Goal: Task Accomplishment & Management: Complete application form

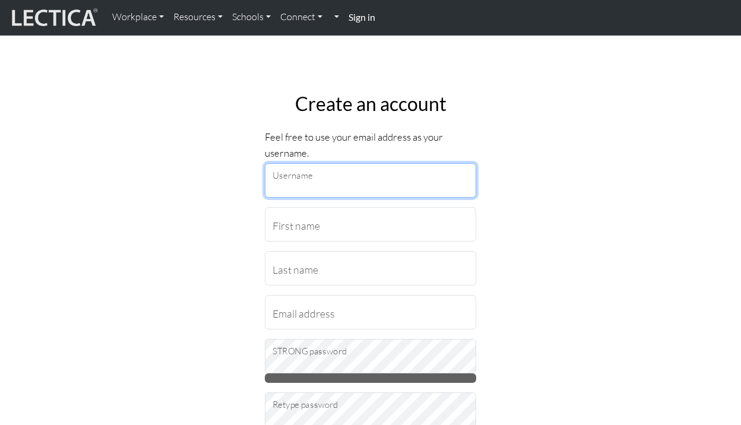
click at [312, 186] on input "Username" at bounding box center [370, 180] width 211 height 34
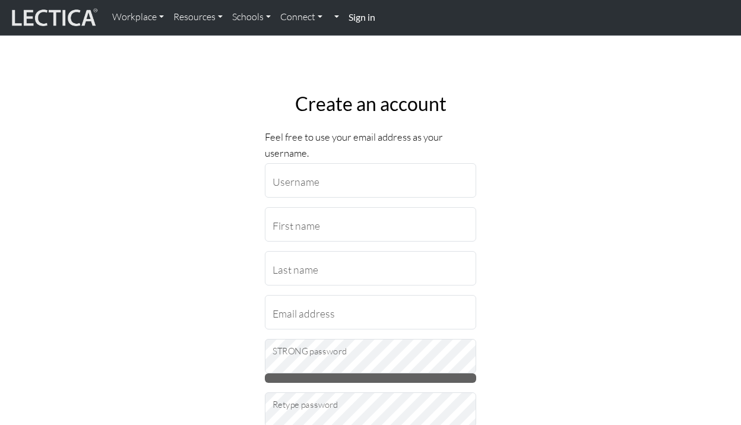
click at [395, 134] on p "Feel free to use your email address as your username." at bounding box center [370, 145] width 211 height 32
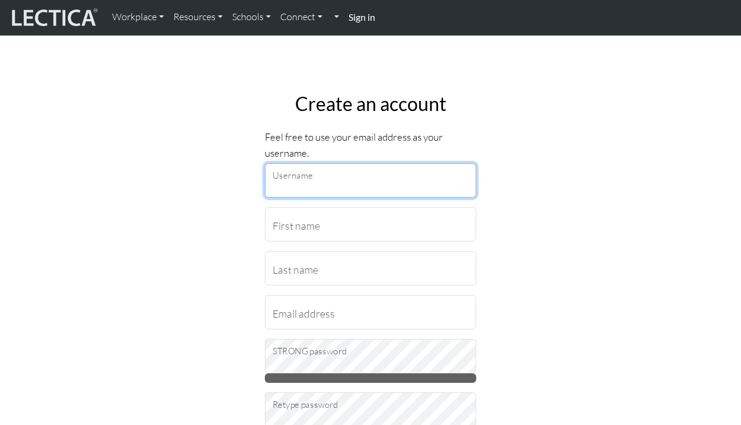
click at [294, 178] on input "Username" at bounding box center [370, 180] width 211 height 34
type input "[EMAIL_ADDRESS][DOMAIN_NAME]"
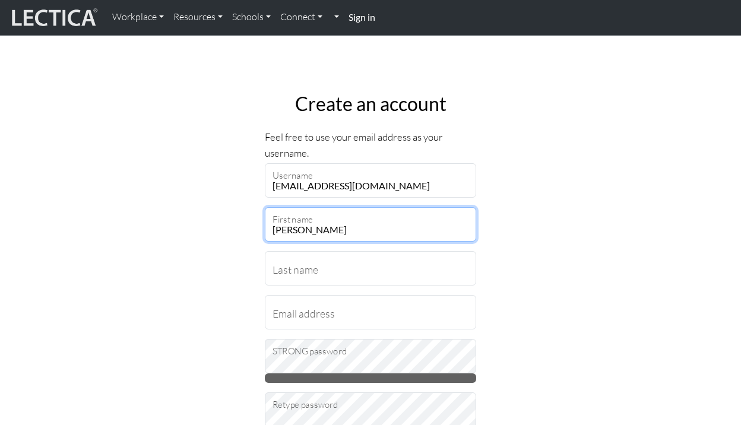
type input "[PERSON_NAME]"
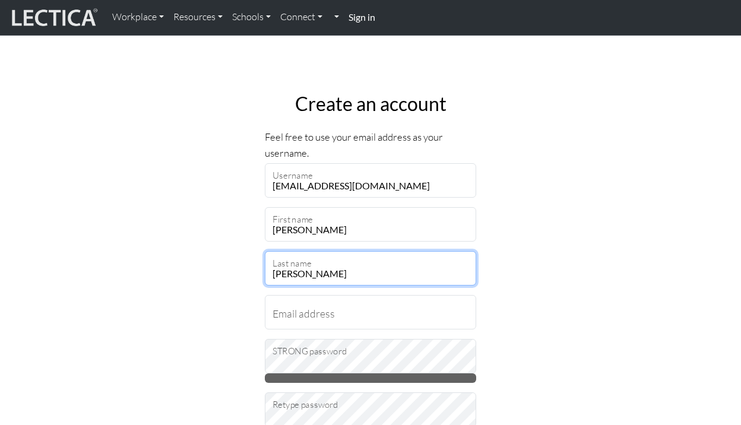
type input "[PERSON_NAME]"
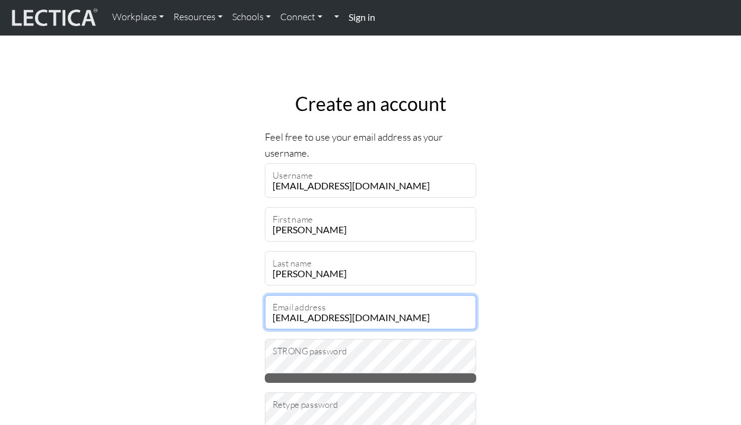
type input "[EMAIL_ADDRESS][DOMAIN_NAME]"
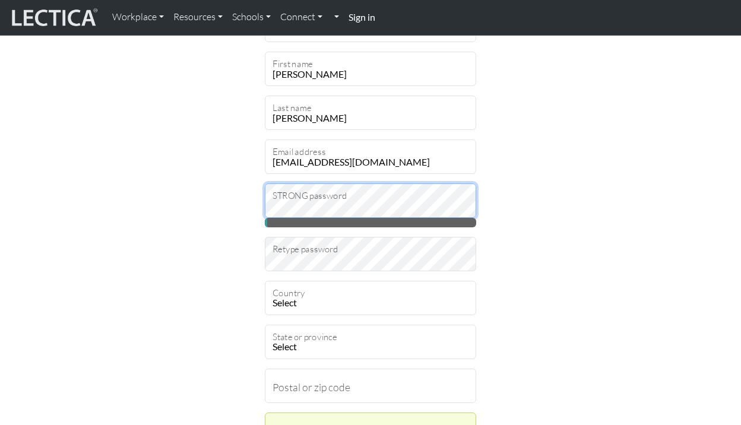
scroll to position [178, 0]
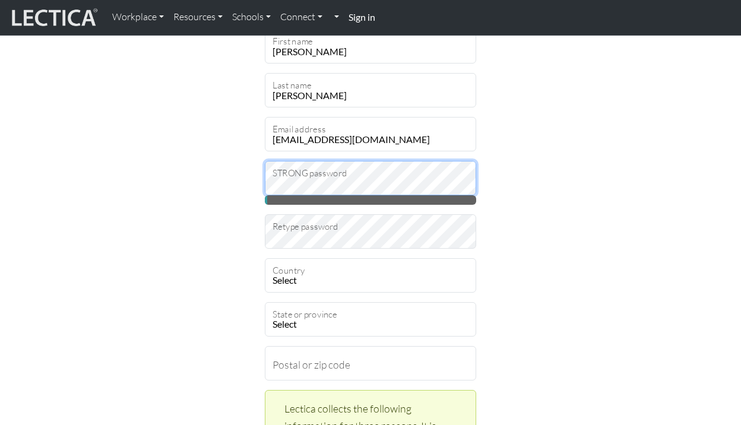
click at [265, 195] on div at bounding box center [265, 195] width 0 height 0
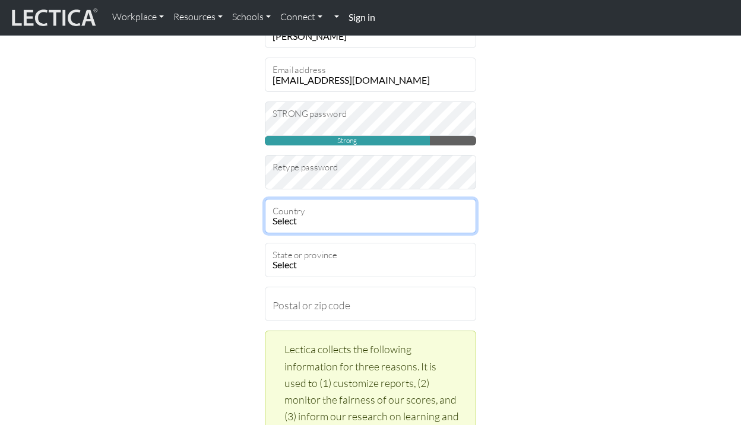
click at [348, 214] on select "Select [GEOGRAPHIC_DATA] A…land Islands [GEOGRAPHIC_DATA] [GEOGRAPHIC_DATA] [US…" at bounding box center [370, 216] width 211 height 34
click at [265, 199] on select "Select [GEOGRAPHIC_DATA] A…land Islands [GEOGRAPHIC_DATA] [GEOGRAPHIC_DATA] [US…" at bounding box center [370, 216] width 211 height 34
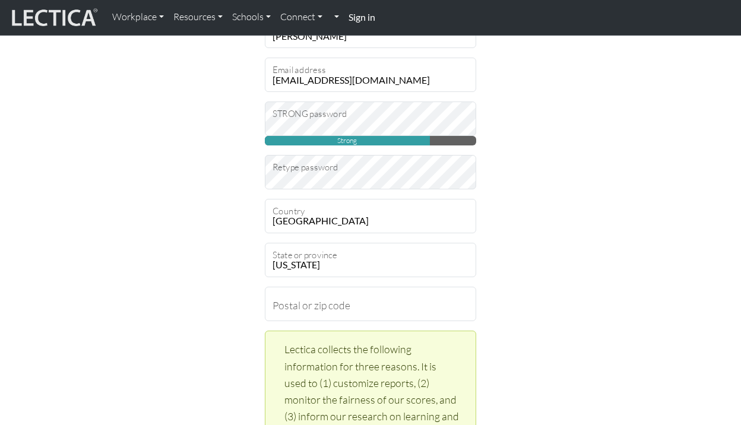
click at [351, 217] on select "Select [GEOGRAPHIC_DATA] A…land Islands [GEOGRAPHIC_DATA] [GEOGRAPHIC_DATA] [US…" at bounding box center [370, 216] width 211 height 34
select select "236"
click at [265, 199] on select "Select [GEOGRAPHIC_DATA] A…land Islands [GEOGRAPHIC_DATA] [GEOGRAPHIC_DATA] [US…" at bounding box center [370, 216] width 211 height 34
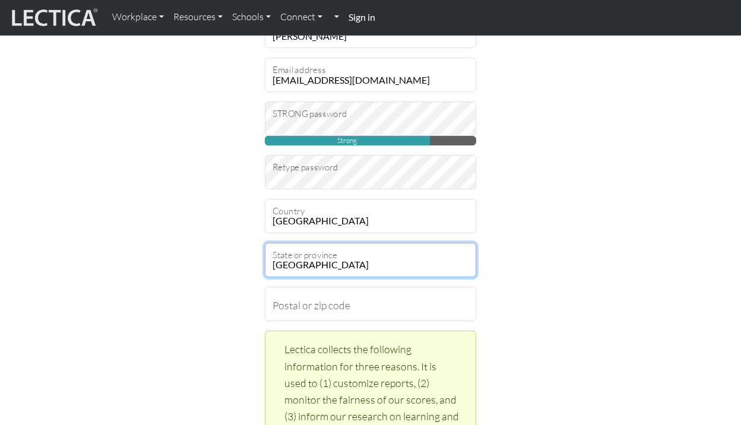
click at [338, 273] on select "[GEOGRAPHIC_DATA] [GEOGRAPHIC_DATA] [GEOGRAPHIC_DATA][PERSON_NAME][GEOGRAPHIC_D…" at bounding box center [370, 260] width 211 height 34
select select "12499"
click at [265, 243] on select "[GEOGRAPHIC_DATA] [GEOGRAPHIC_DATA] [GEOGRAPHIC_DATA][PERSON_NAME][GEOGRAPHIC_D…" at bounding box center [370, 260] width 211 height 34
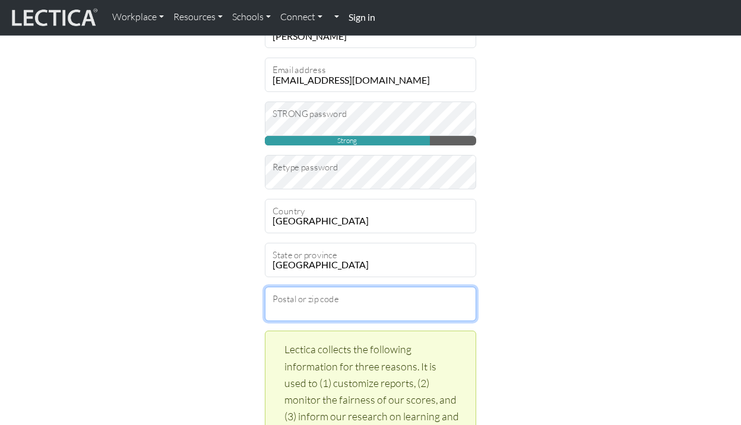
click at [374, 311] on input "Postal or zip code" at bounding box center [370, 304] width 211 height 34
type input "SE16 6HN"
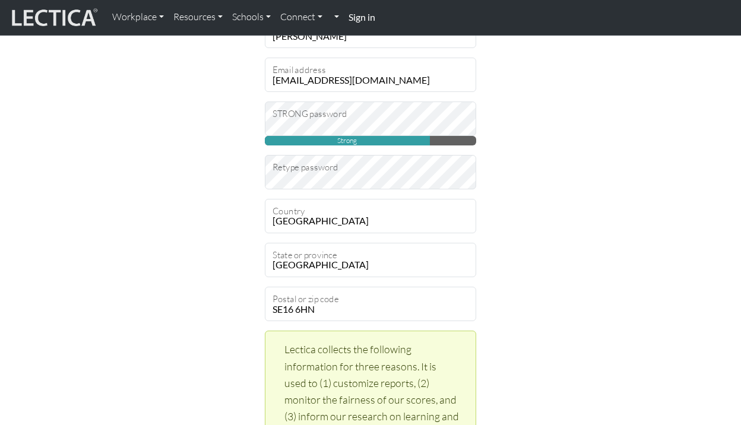
click at [606, 249] on div "Create an account Feel free to use your email address as your username. [EMAIL_…" at bounding box center [370, 412] width 677 height 1133
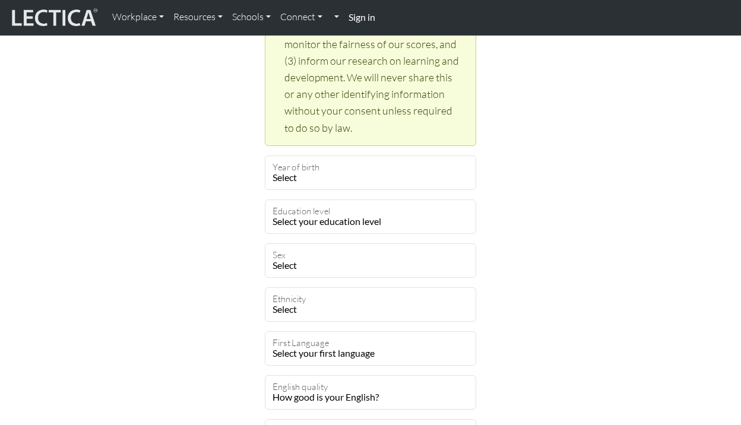
scroll to position [594, 0]
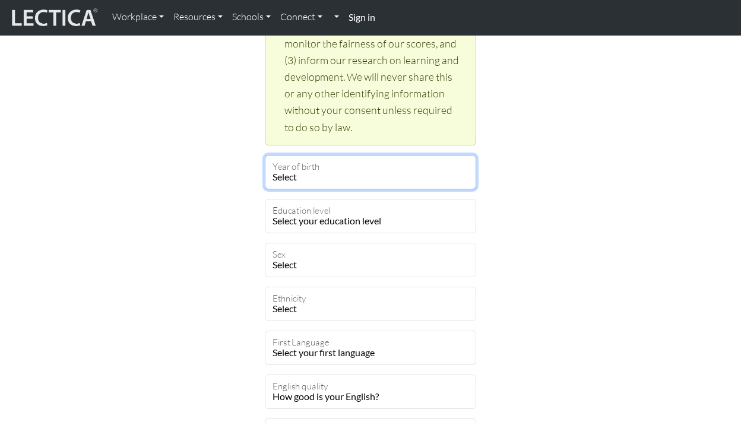
click at [295, 177] on select "Select 2025 2024 2023 2022 2021 2020 2019 2018 2017 2016 2015 2014 2013 2012 20…" at bounding box center [370, 172] width 211 height 34
select select "1987"
click at [265, 155] on select "Select 2025 2024 2023 2022 2021 2020 2019 2018 2017 2016 2015 2014 2013 2012 20…" at bounding box center [370, 172] width 211 height 34
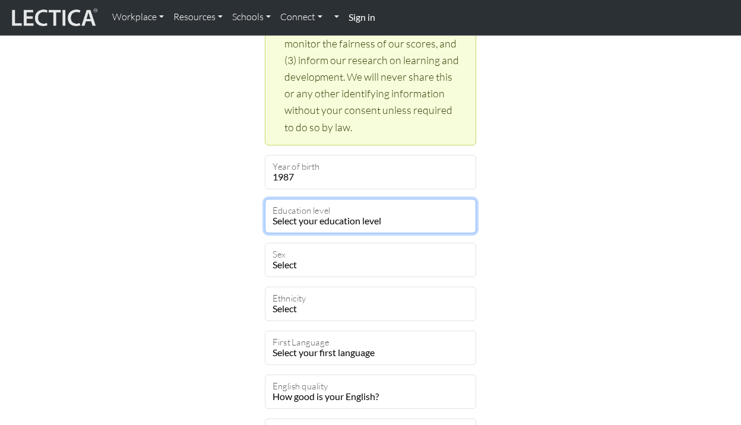
click at [321, 220] on select "Select your education level toddler pre-pre-pre-k pre-pre-k pre-k Kindergarten …" at bounding box center [370, 216] width 211 height 34
select select "17"
click at [265, 199] on select "Select your education level toddler pre-pre-pre-k pre-pre-k pre-k Kindergarten …" at bounding box center [370, 216] width 211 height 34
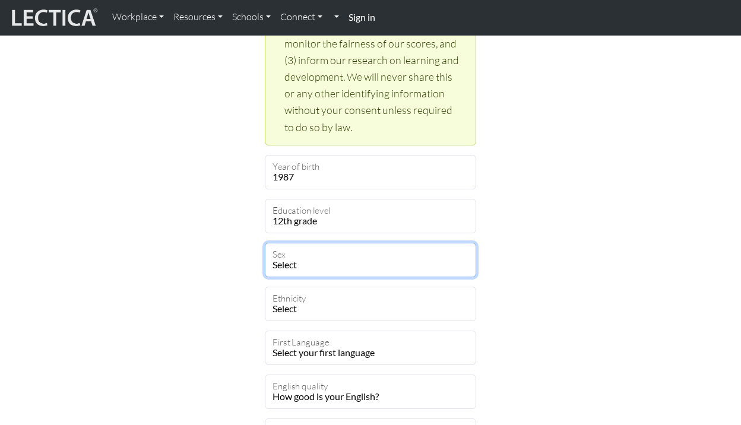
click at [319, 267] on select "Select [DEMOGRAPHIC_DATA] [DEMOGRAPHIC_DATA] Binary [DEMOGRAPHIC_DATA] Opt out" at bounding box center [370, 260] width 211 height 34
select select "[DEMOGRAPHIC_DATA]"
click at [265, 243] on select "Select [DEMOGRAPHIC_DATA] [DEMOGRAPHIC_DATA] Binary [DEMOGRAPHIC_DATA] Opt out" at bounding box center [370, 260] width 211 height 34
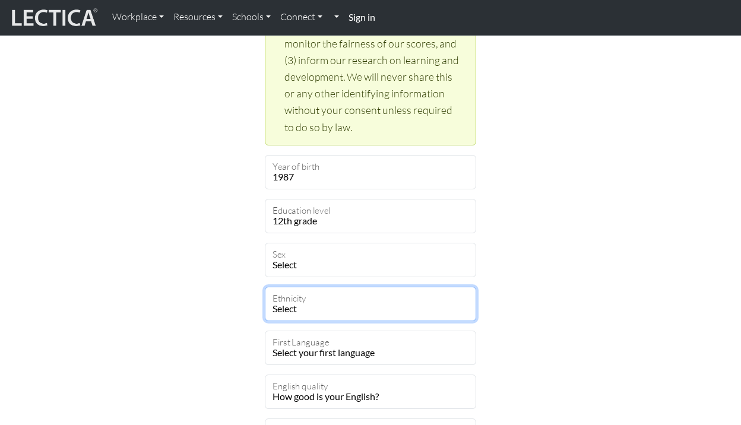
click at [323, 309] on select "Select [DEMOGRAPHIC_DATA] [DEMOGRAPHIC_DATA] Black [GEOGRAPHIC_DATA] Caucasian …" at bounding box center [370, 304] width 211 height 34
select select "102"
click at [265, 287] on select "Select [DEMOGRAPHIC_DATA] [DEMOGRAPHIC_DATA] Black [GEOGRAPHIC_DATA] Caucasian …" at bounding box center [370, 304] width 211 height 34
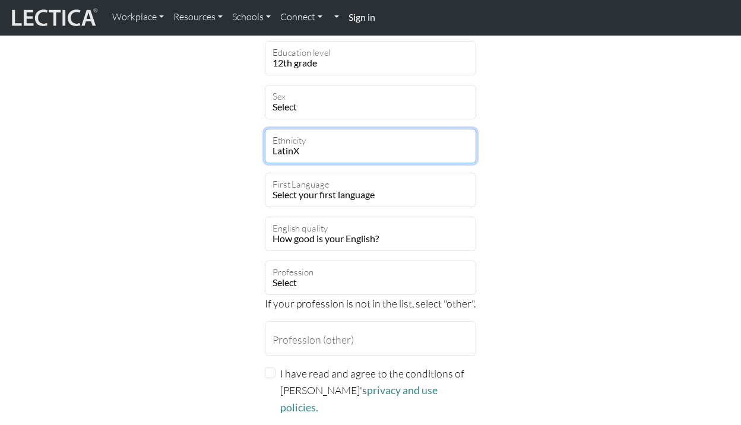
scroll to position [772, 0]
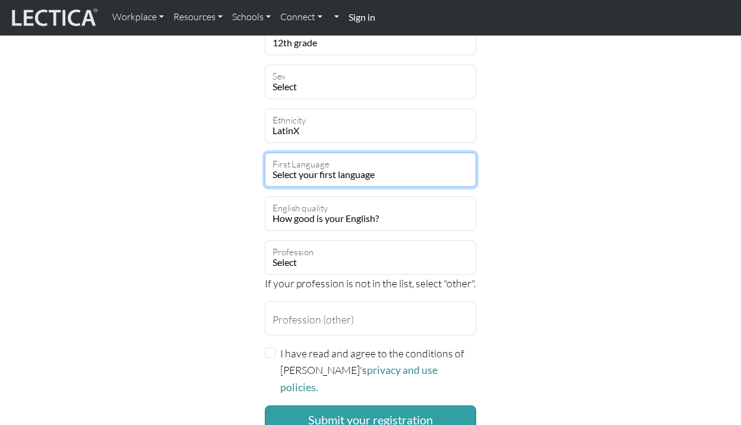
click at [378, 176] on select "Select your first language [GEOGRAPHIC_DATA] [GEOGRAPHIC_DATA] Acoli Adangme Ad…" at bounding box center [370, 170] width 211 height 34
select select "1934"
click at [265, 153] on select "Select your first language [GEOGRAPHIC_DATA] [GEOGRAPHIC_DATA] Acoli Adangme Ad…" at bounding box center [370, 170] width 211 height 34
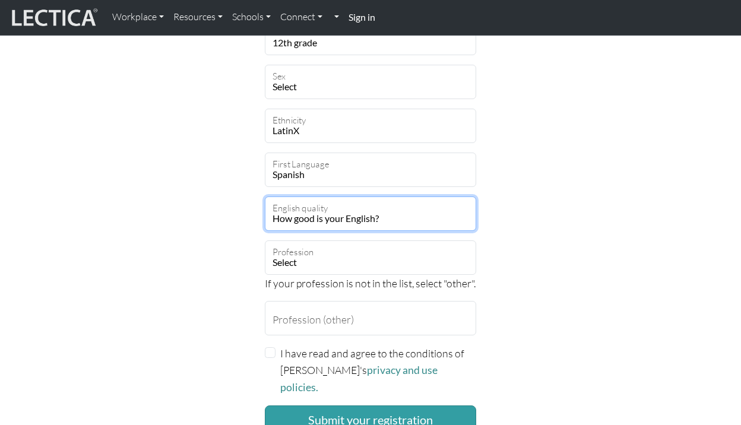
click at [396, 214] on select "How good is your English? Outstanding Excellent Very good Good Not so good Poor" at bounding box center [370, 214] width 211 height 34
select select "6"
click at [265, 197] on select "How good is your English? Outstanding Excellent Very good Good Not so good Poor" at bounding box center [370, 214] width 211 height 34
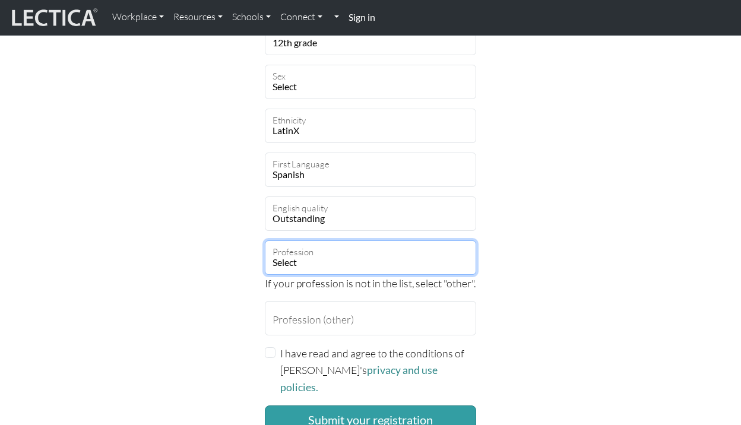
click at [346, 259] on select "Select academic accounting/finance administration arts: performing arts: visual…" at bounding box center [370, 258] width 211 height 34
select select "61"
click at [265, 241] on select "Select academic accounting/finance administration arts: performing arts: visual…" at bounding box center [370, 258] width 211 height 34
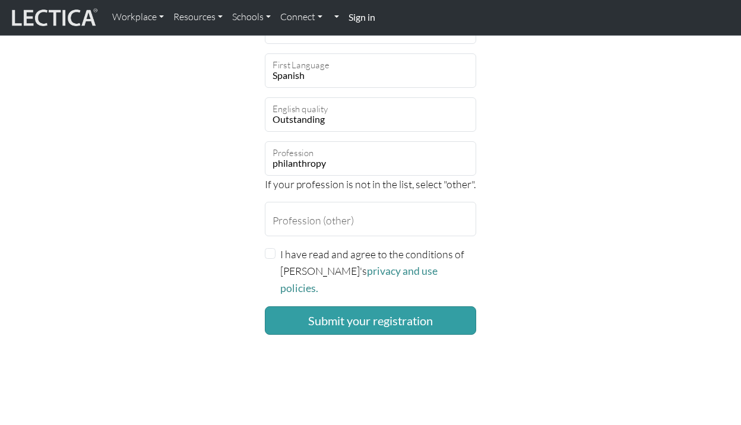
scroll to position [891, 0]
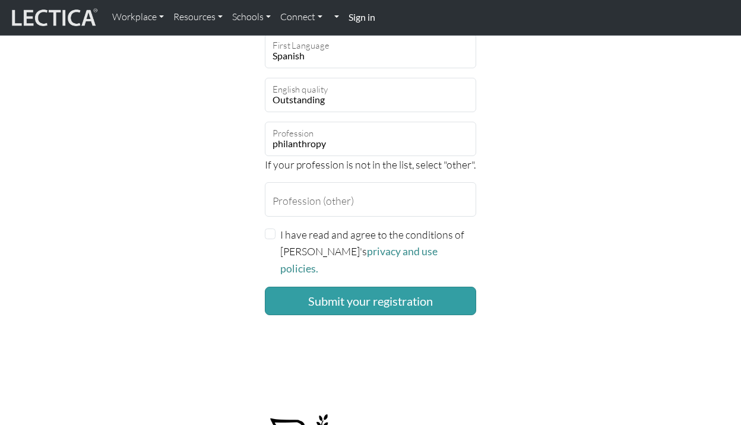
click at [271, 235] on input "I have read and agree to the conditions of [PERSON_NAME]'s privacy and use poli…" at bounding box center [270, 234] width 11 height 11
checkbox input "true"
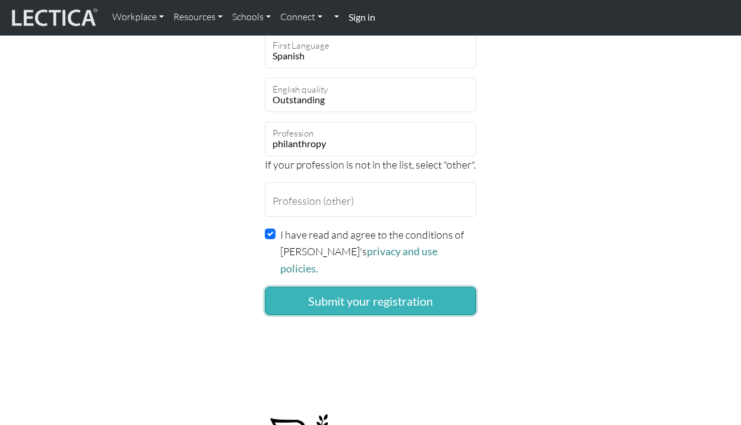
click at [398, 287] on button "Submit your registration" at bounding box center [370, 301] width 211 height 29
